Goal: Task Accomplishment & Management: Manage account settings

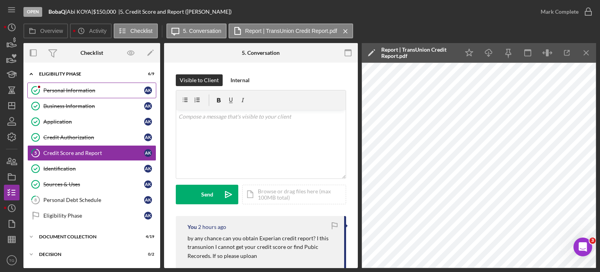
click at [72, 86] on link "Personal Information Personal Information A K" at bounding box center [91, 90] width 129 height 16
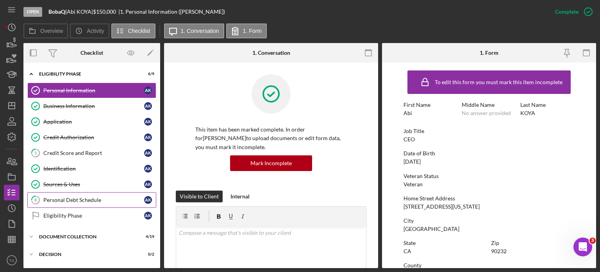
click at [90, 197] on div "Personal Debt Schedule" at bounding box center [93, 200] width 101 height 6
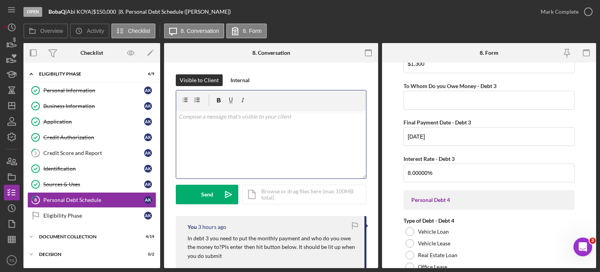
click at [198, 118] on p at bounding box center [272, 116] width 186 height 9
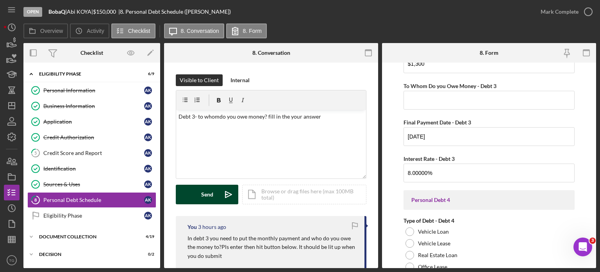
click at [203, 199] on div "Send" at bounding box center [207, 195] width 12 height 20
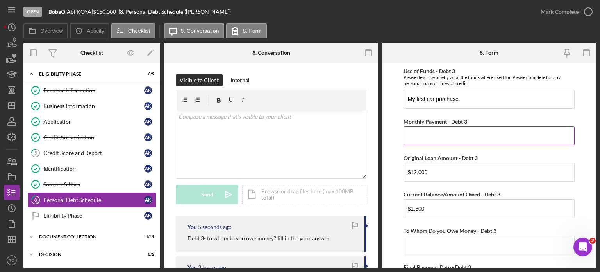
scroll to position [1125, 0]
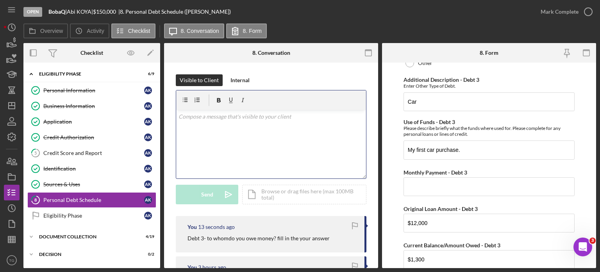
click at [249, 117] on p at bounding box center [272, 116] width 186 height 9
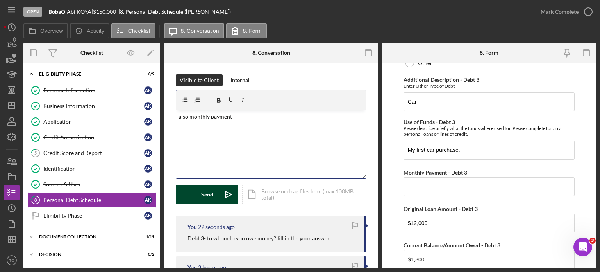
click at [206, 202] on div "Send" at bounding box center [207, 195] width 12 height 20
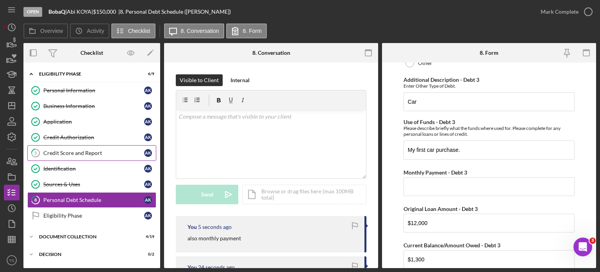
click at [105, 152] on div "Credit Score and Report" at bounding box center [93, 153] width 101 height 6
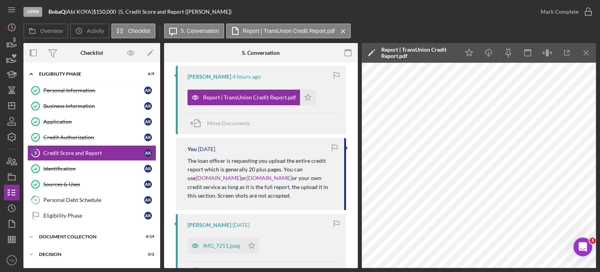
scroll to position [195, 0]
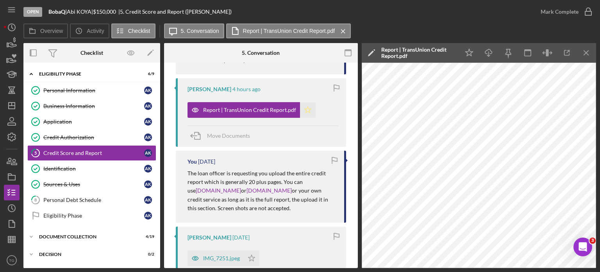
click at [305, 106] on icon "Icon/Star" at bounding box center [308, 110] width 16 height 16
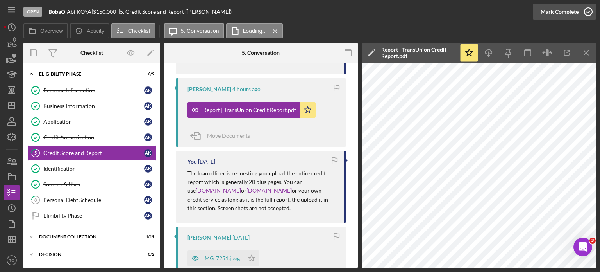
click at [585, 13] on icon "button" at bounding box center [589, 12] width 20 height 20
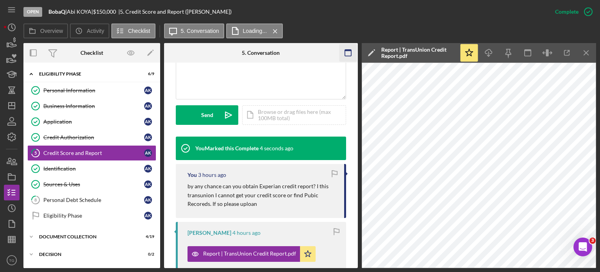
scroll to position [339, 0]
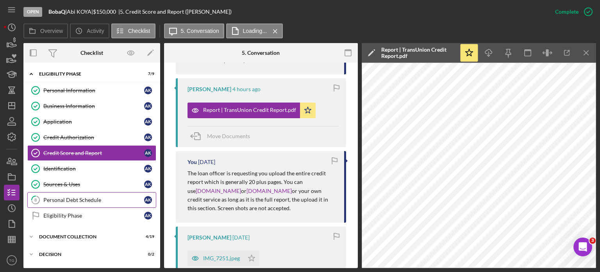
click at [83, 203] on link "8 Personal Debt Schedule A K" at bounding box center [91, 200] width 129 height 16
